Goal: Task Accomplishment & Management: Complete application form

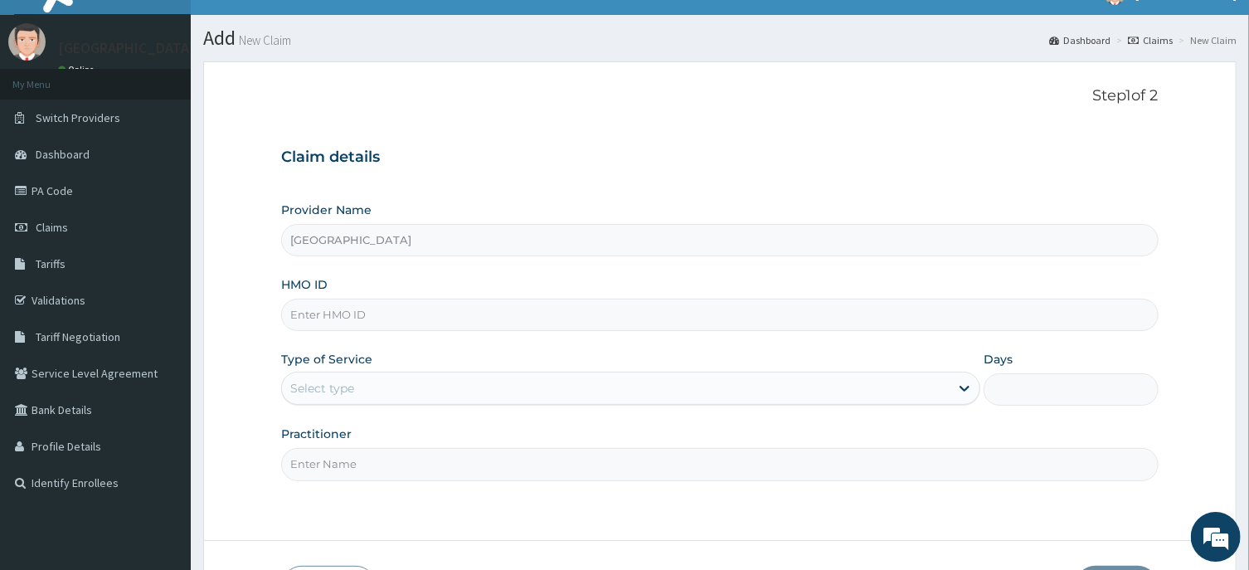
scroll to position [89, 0]
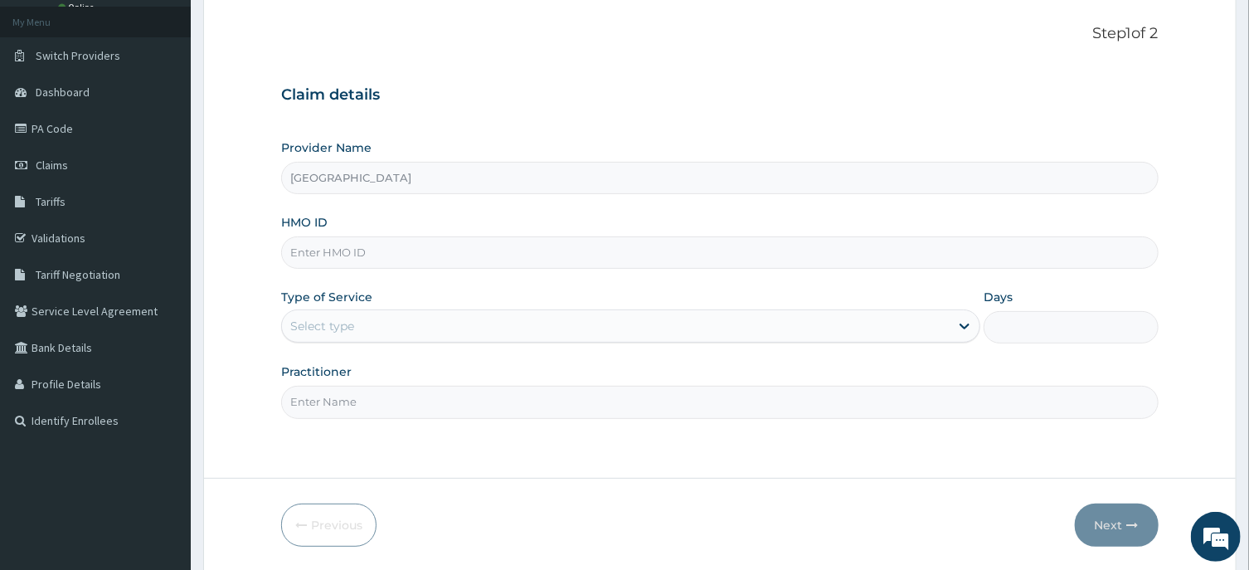
click at [328, 255] on input "HMO ID" at bounding box center [719, 252] width 877 height 32
type input "poh/10015/a"
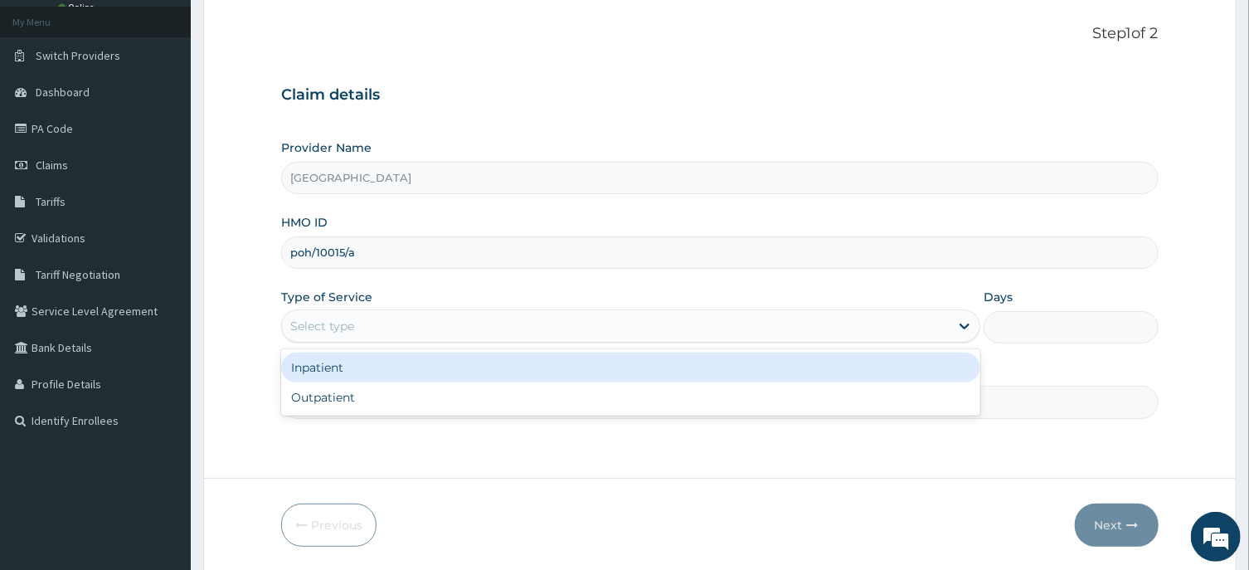
click at [344, 330] on div "Select type" at bounding box center [322, 326] width 64 height 17
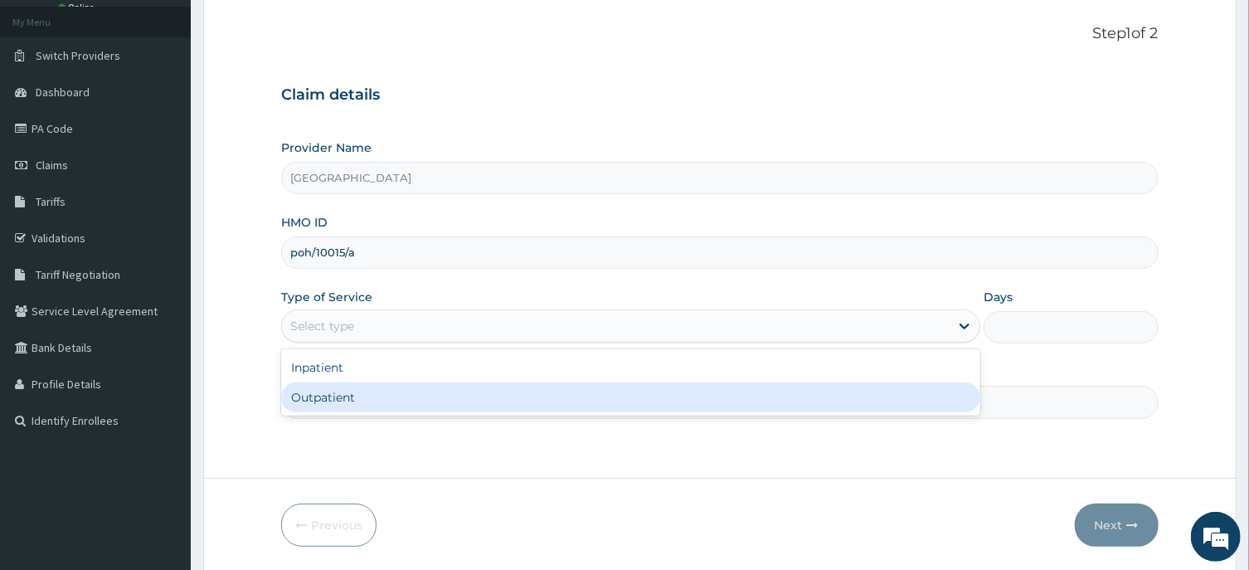
click at [351, 398] on div "Outpatient" at bounding box center [630, 397] width 699 height 30
type input "1"
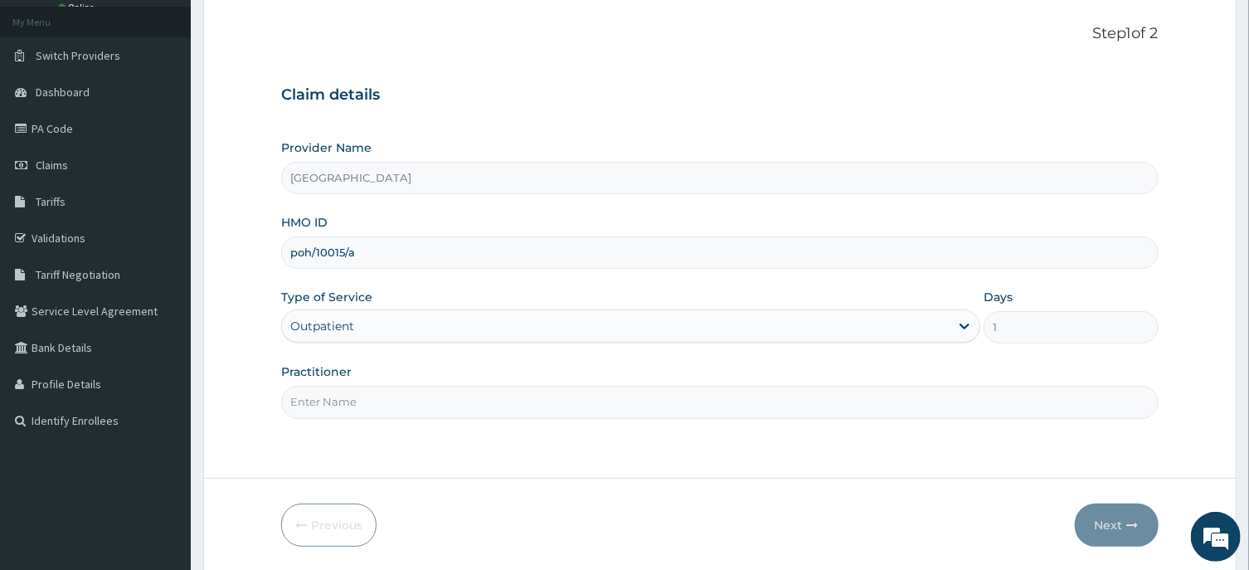
click at [311, 404] on input "Practitioner" at bounding box center [719, 402] width 877 height 32
type input "[PERSON_NAME]"
click at [1098, 519] on button "Next" at bounding box center [1117, 524] width 84 height 43
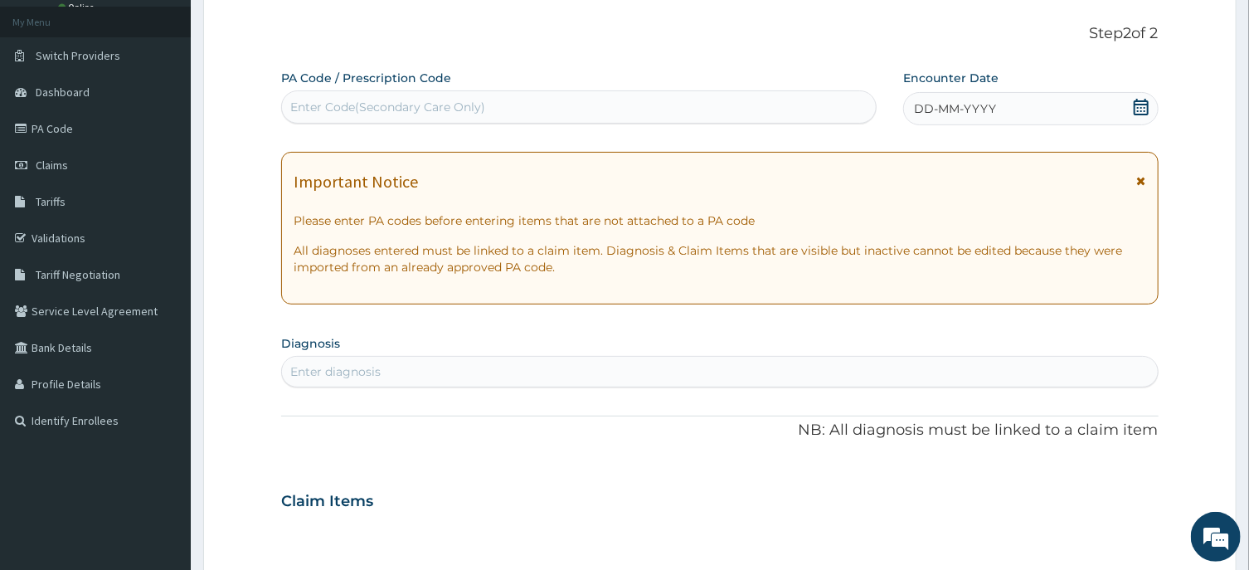
click at [1134, 105] on icon at bounding box center [1141, 107] width 15 height 17
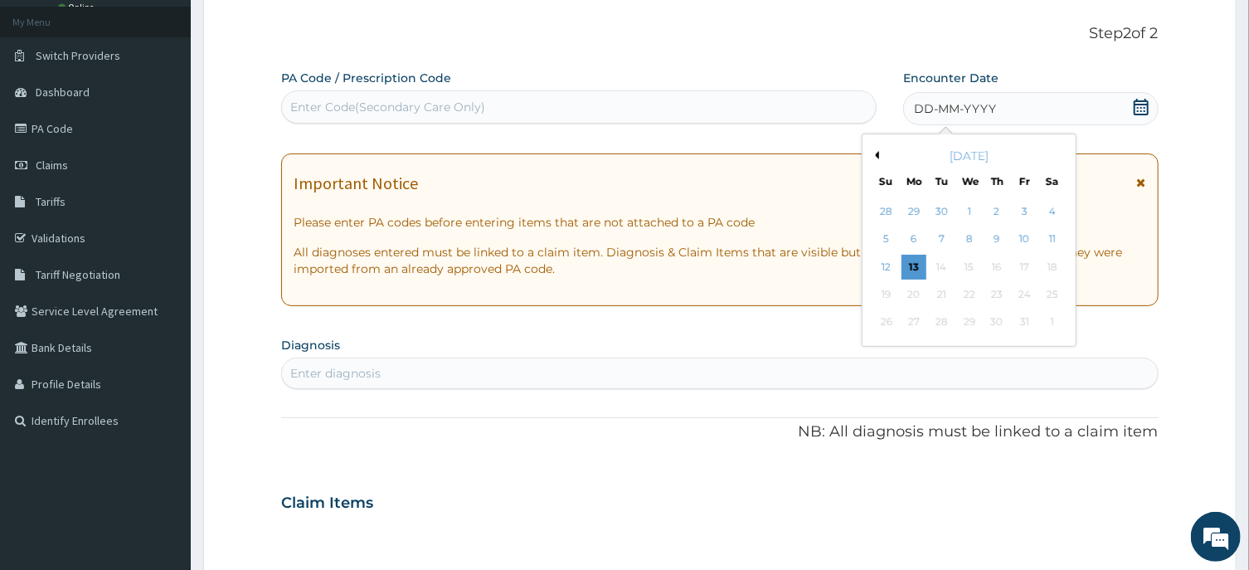
click at [877, 154] on button "Previous Month" at bounding box center [875, 155] width 8 height 8
click at [970, 207] on div "3" at bounding box center [969, 211] width 25 height 25
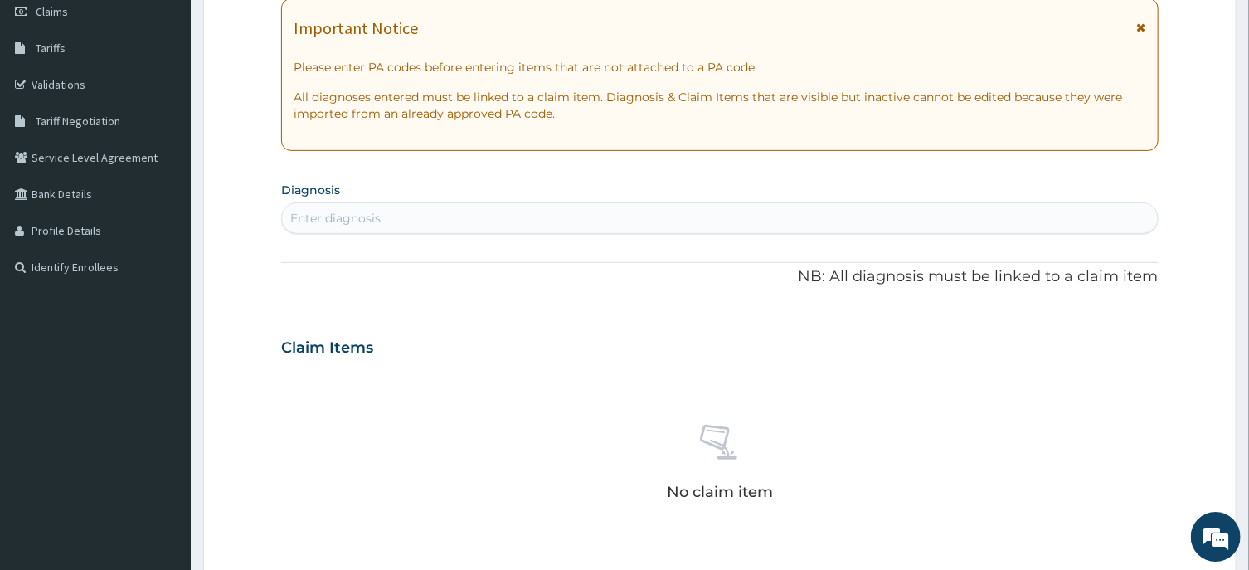
scroll to position [266, 0]
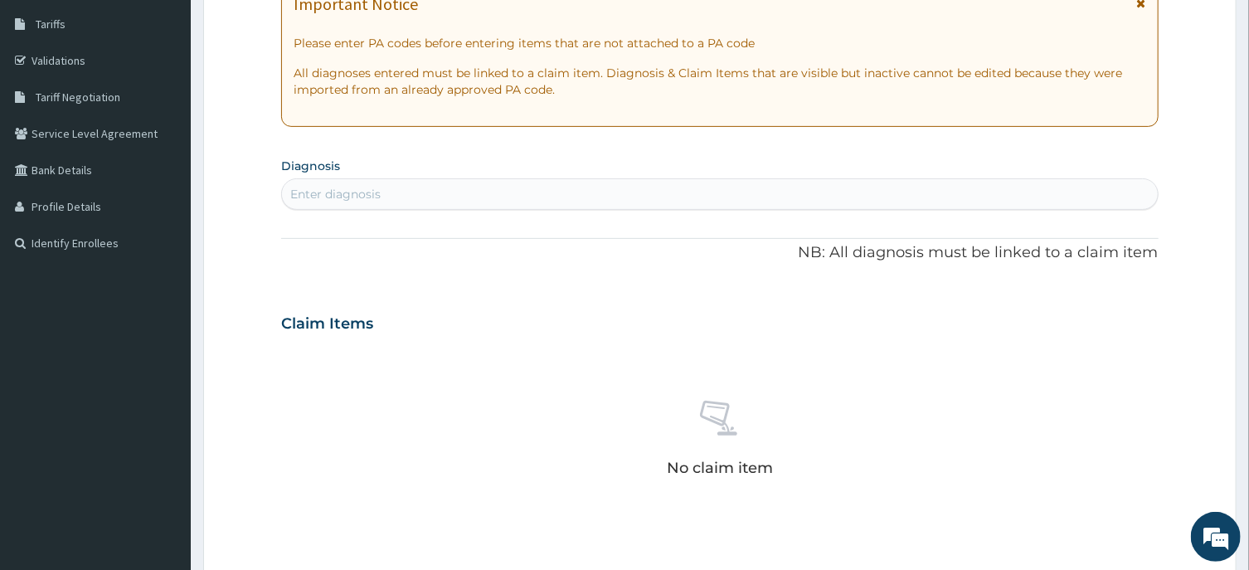
click at [334, 189] on div "Enter diagnosis" at bounding box center [335, 194] width 90 height 17
type input "e"
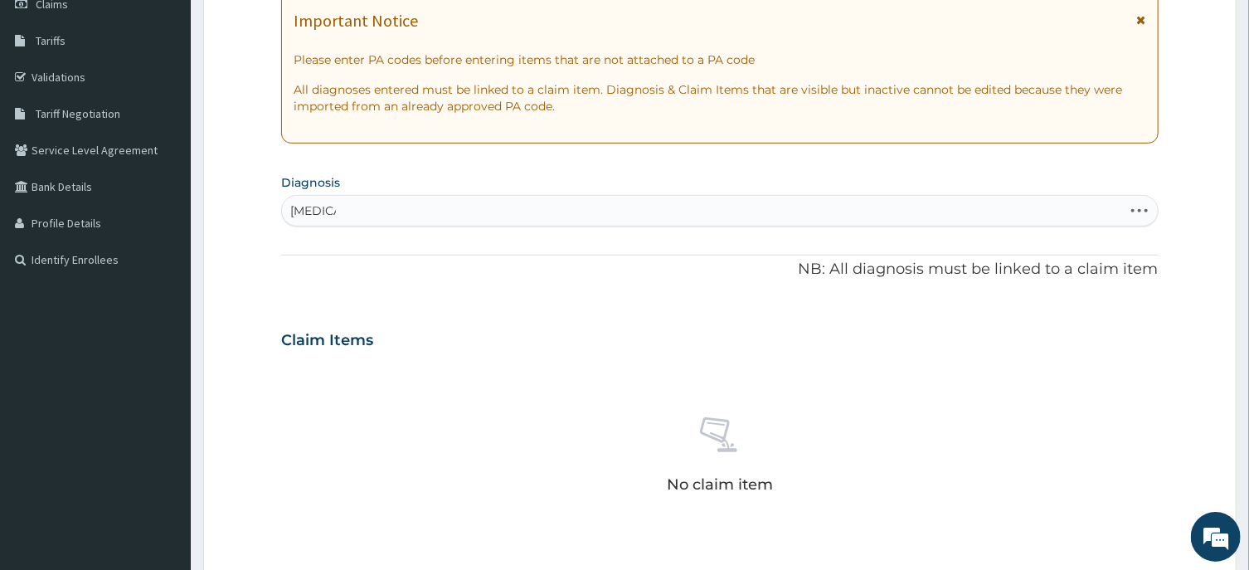
scroll to position [177, 0]
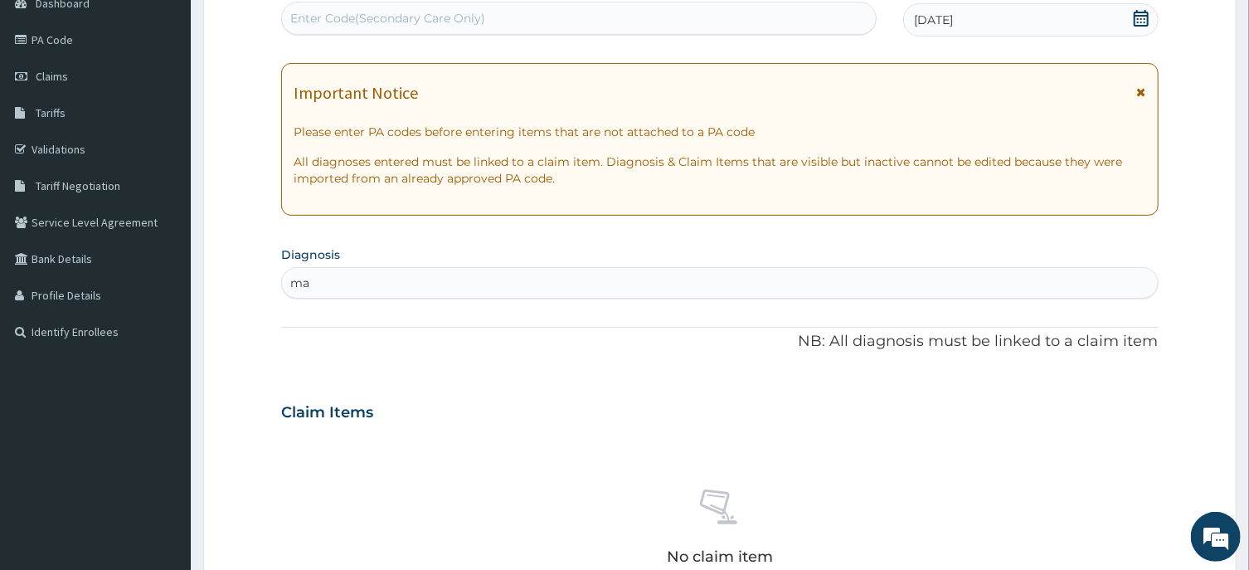
type input "m"
click at [335, 287] on div "Enter diagnosis" at bounding box center [335, 282] width 90 height 17
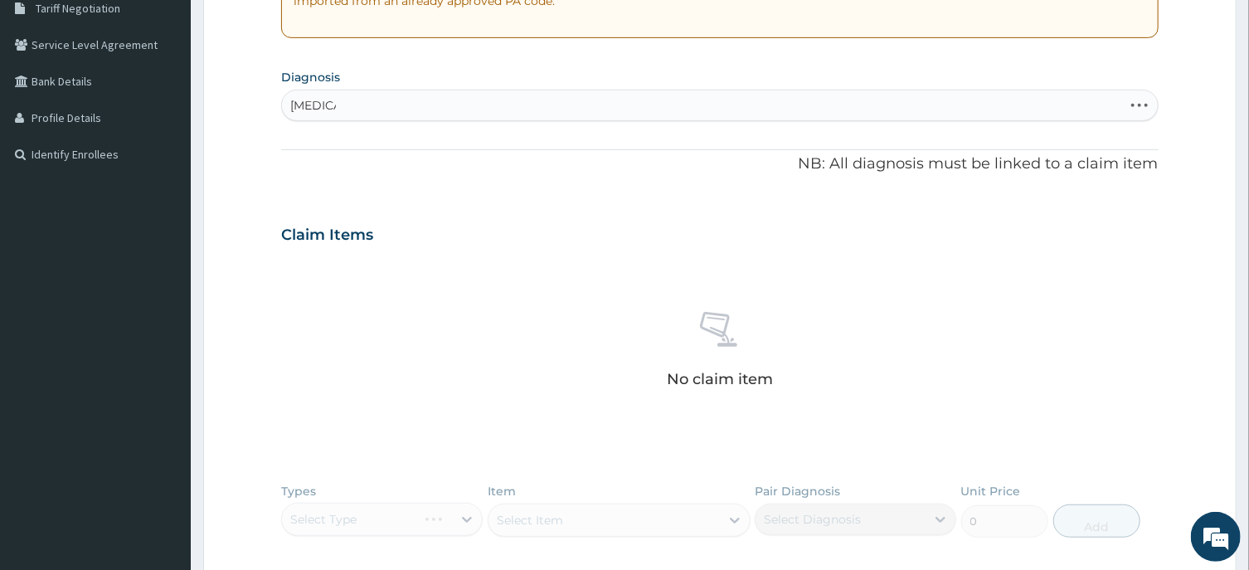
scroll to position [0, 0]
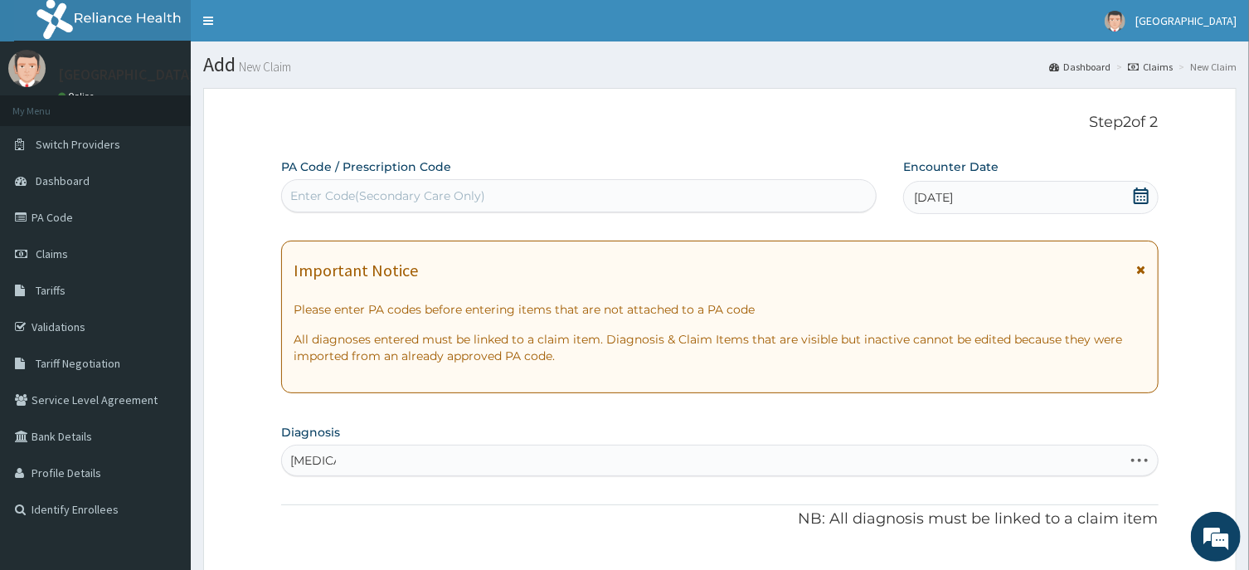
type input "[MEDICAL_DATA]"
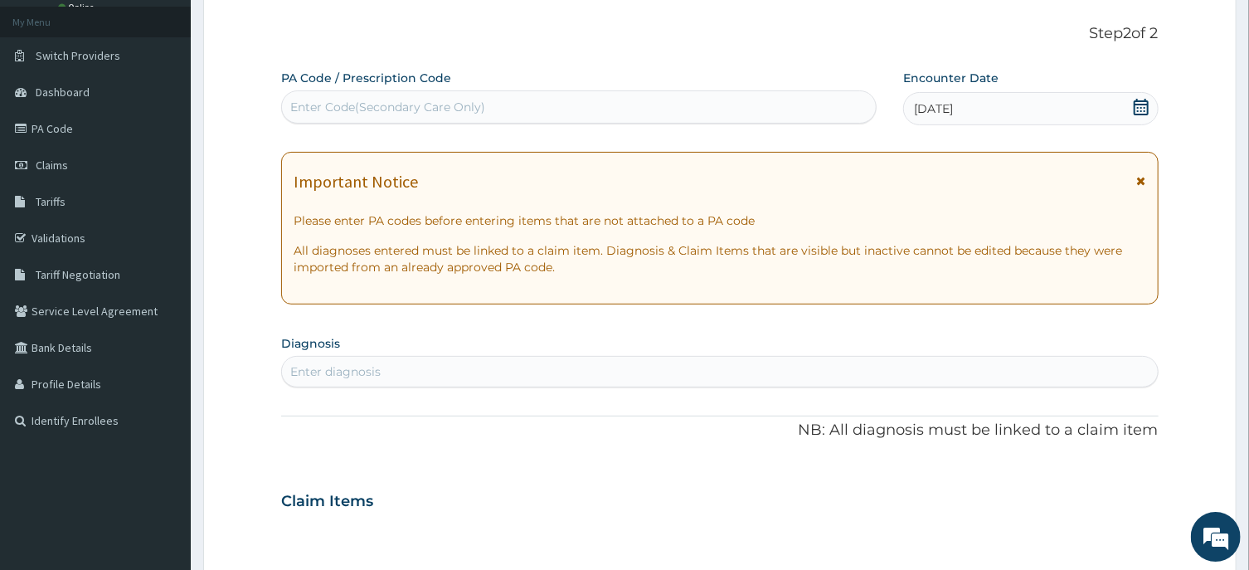
scroll to position [177, 0]
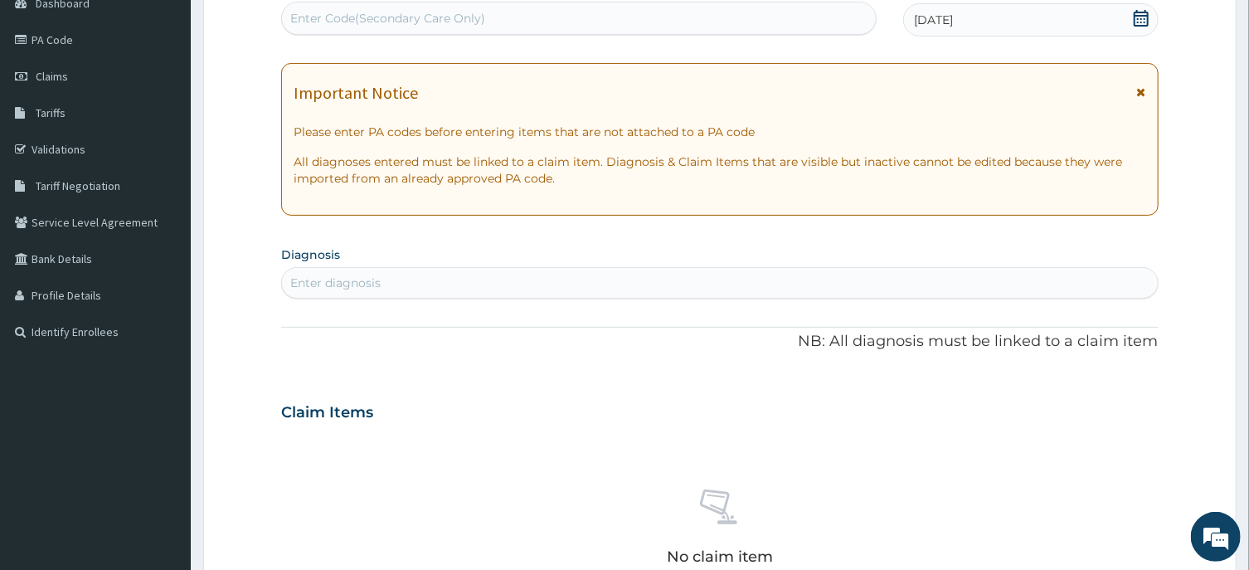
click at [302, 280] on div "Enter diagnosis" at bounding box center [335, 282] width 90 height 17
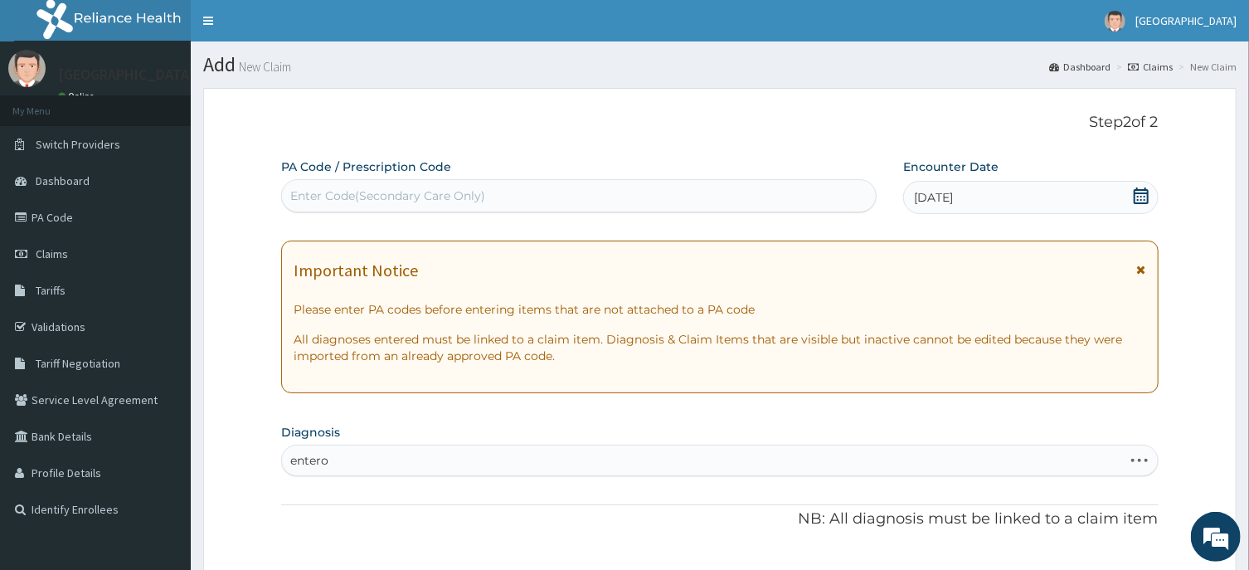
type input "entero"
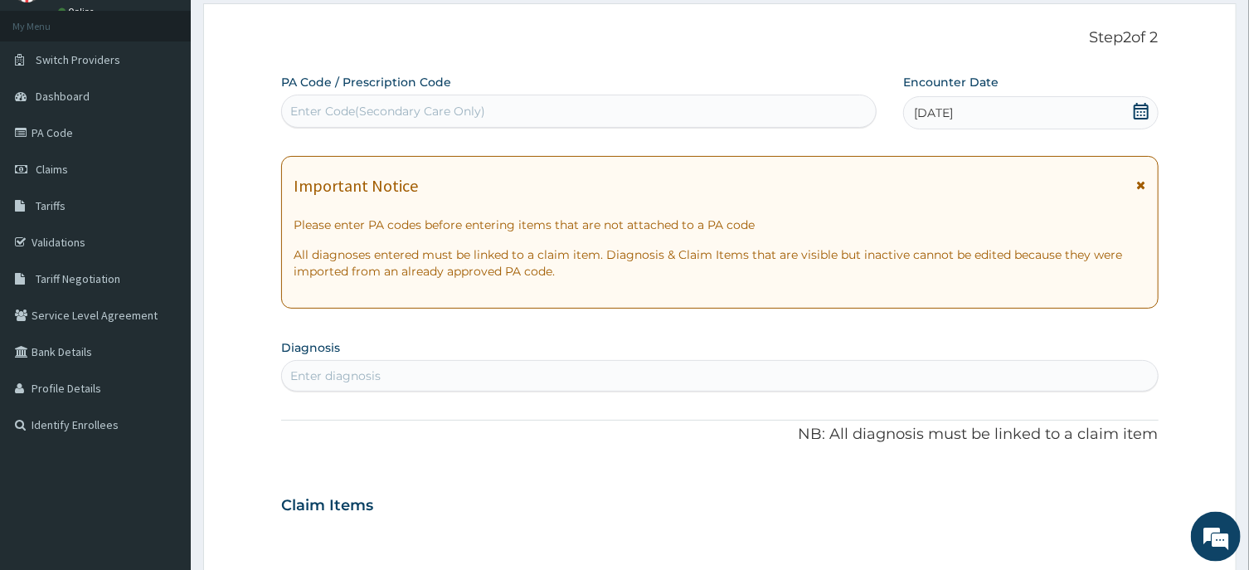
scroll to position [89, 0]
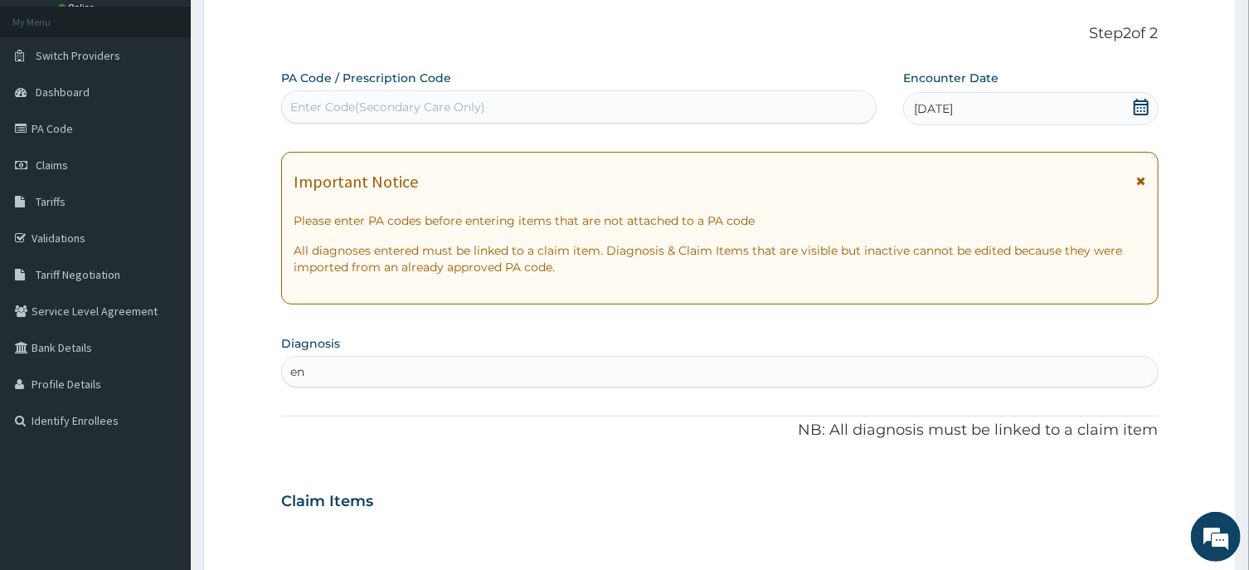
type input "e"
type input "m"
click at [314, 367] on div "Enter diagnosis" at bounding box center [335, 371] width 90 height 17
type input "m"
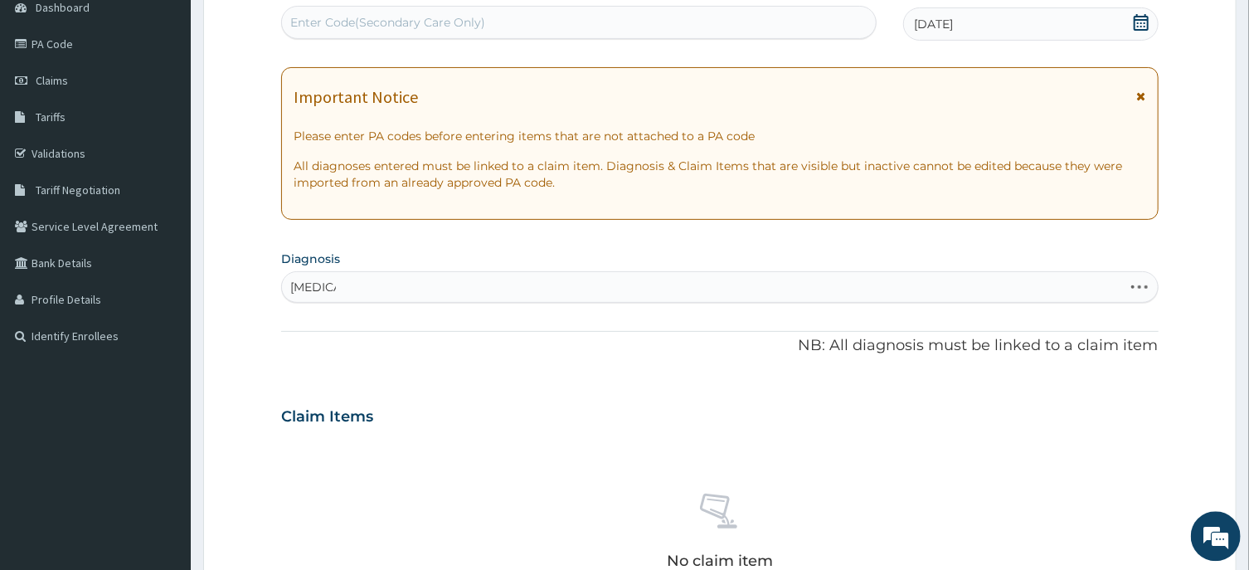
scroll to position [177, 0]
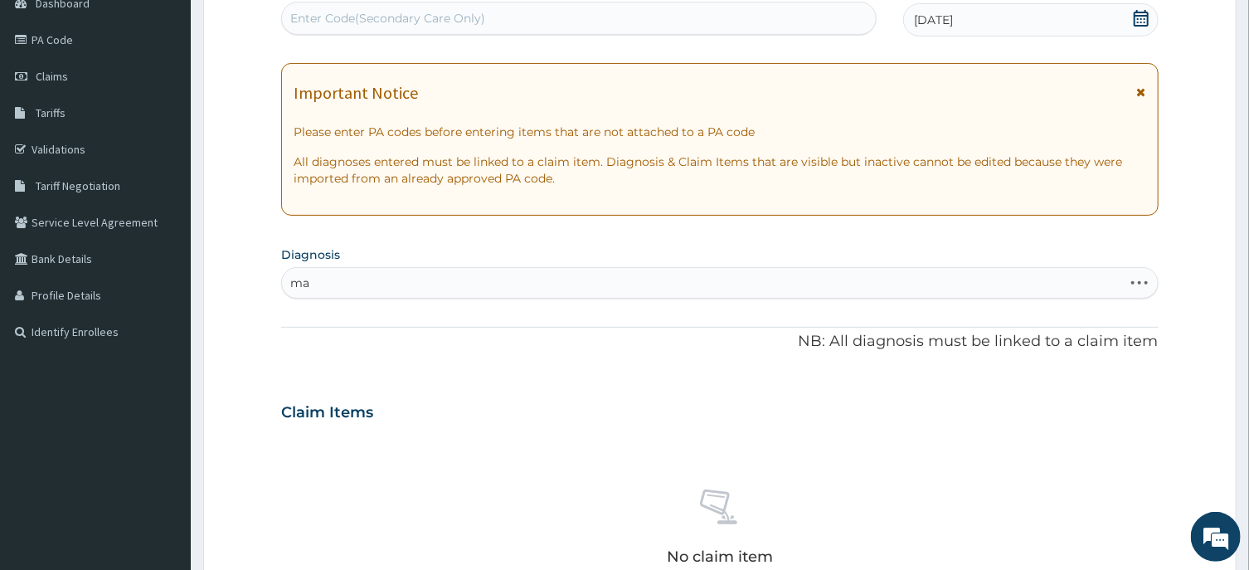
type input "m"
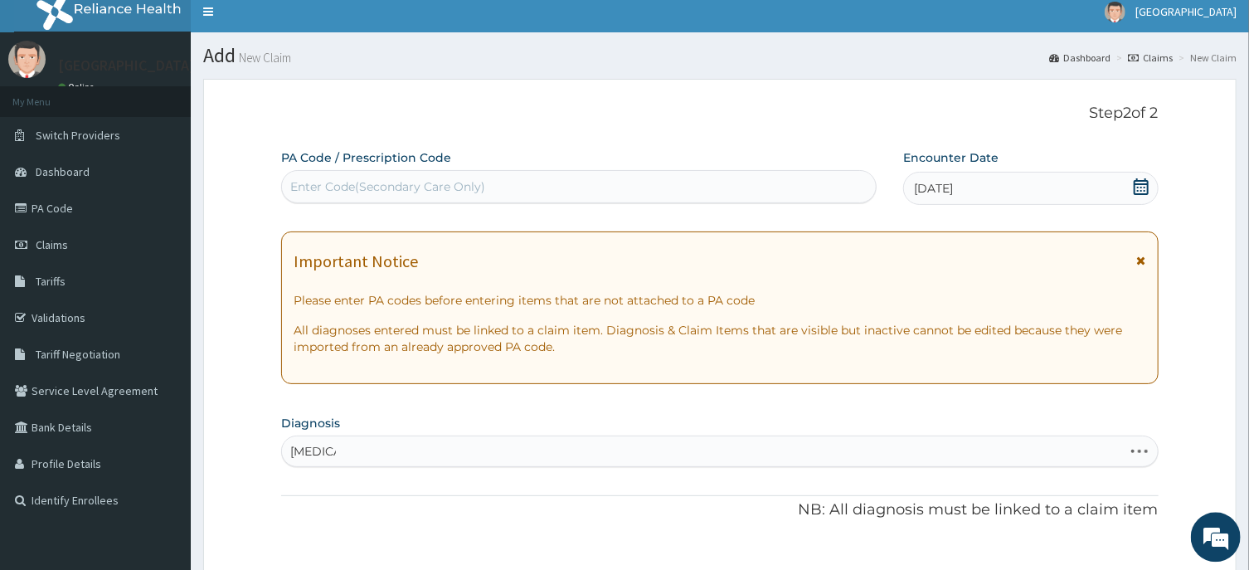
scroll to position [0, 0]
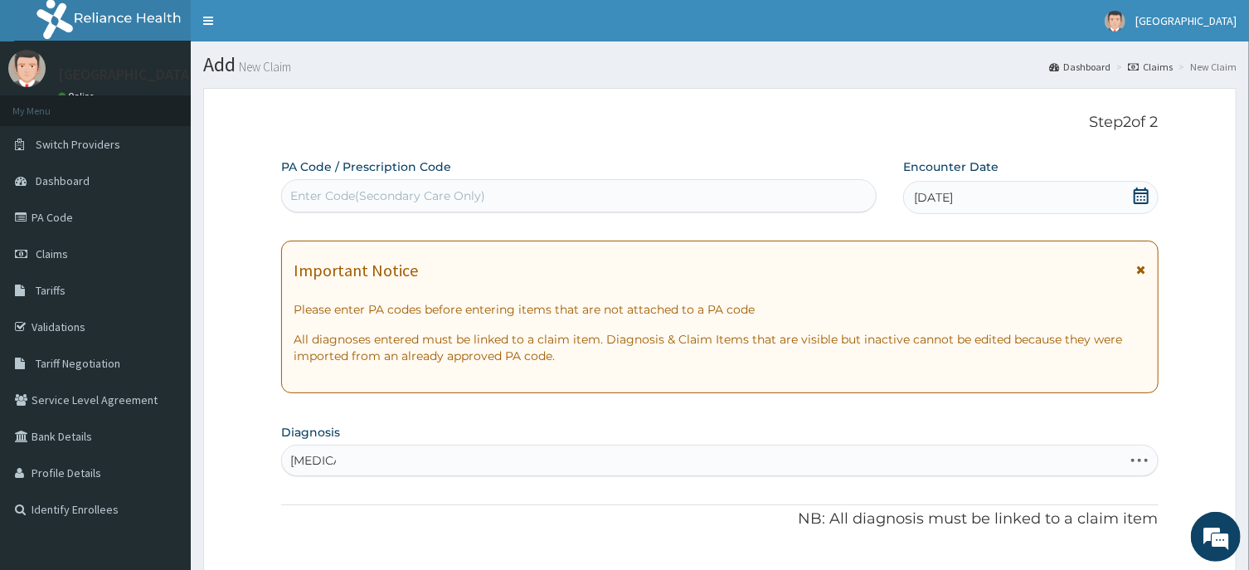
type input "[MEDICAL_DATA]"
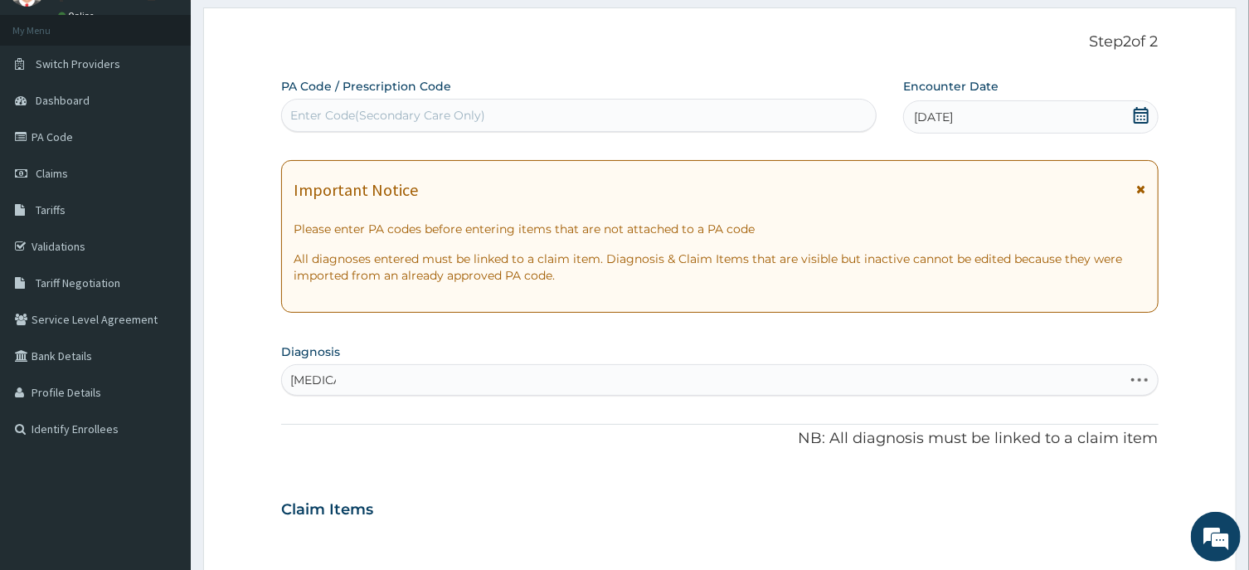
scroll to position [89, 0]
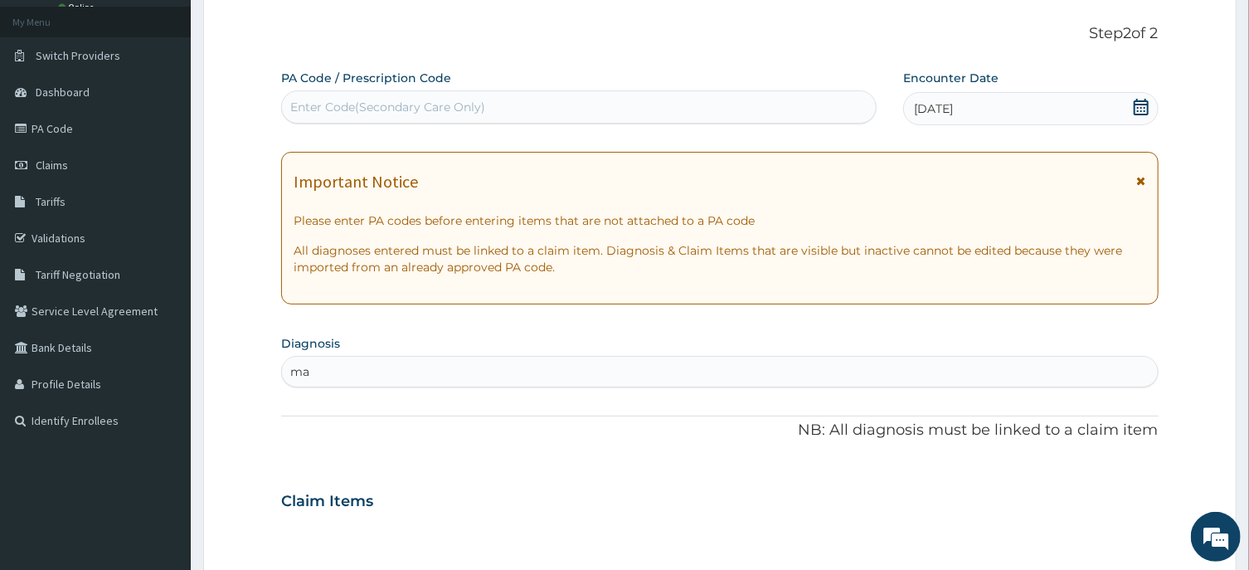
type input "m"
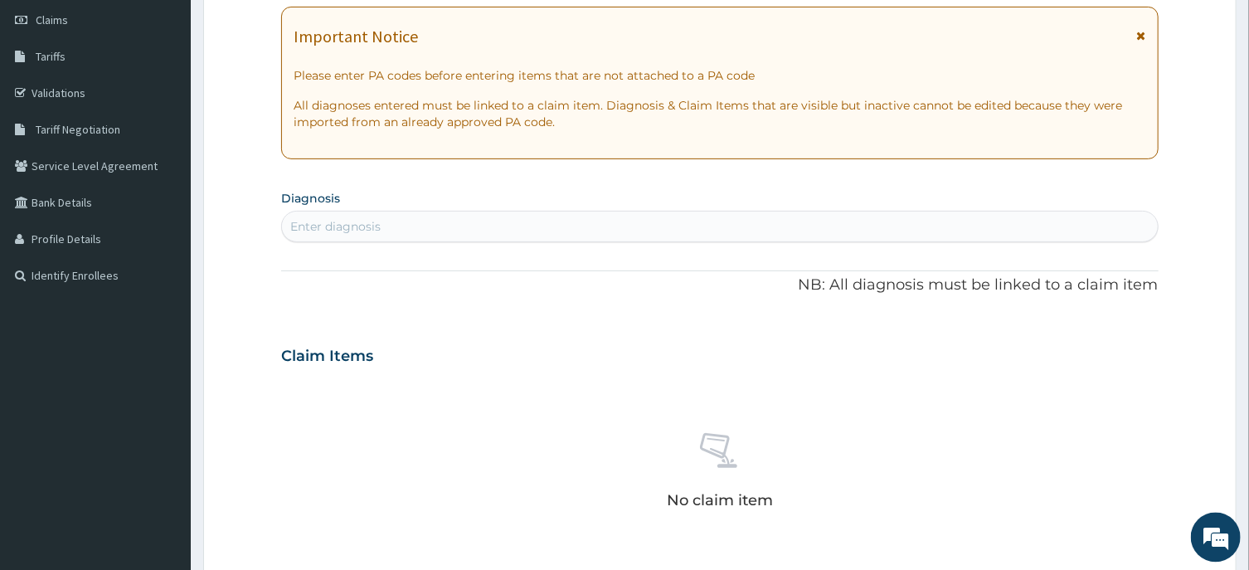
scroll to position [0, 0]
